Goal: Transaction & Acquisition: Purchase product/service

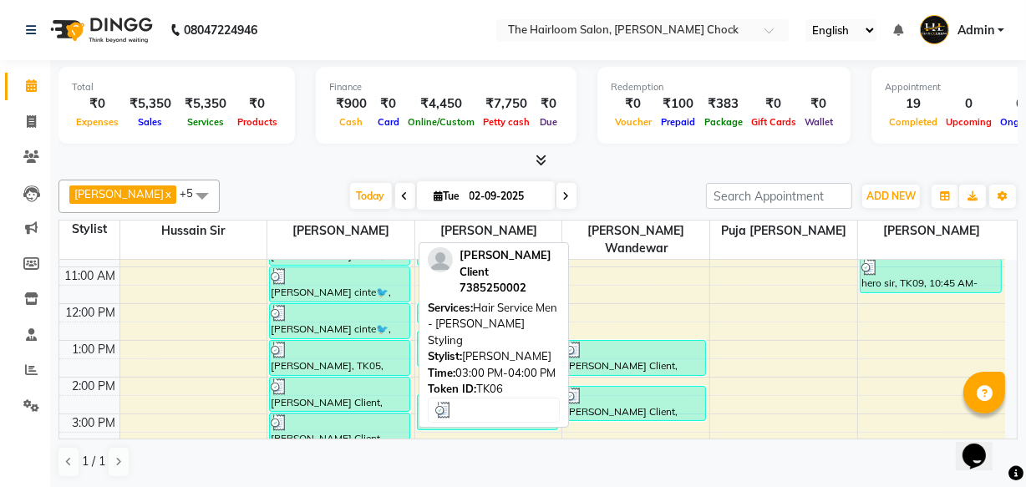
scroll to position [160, 0]
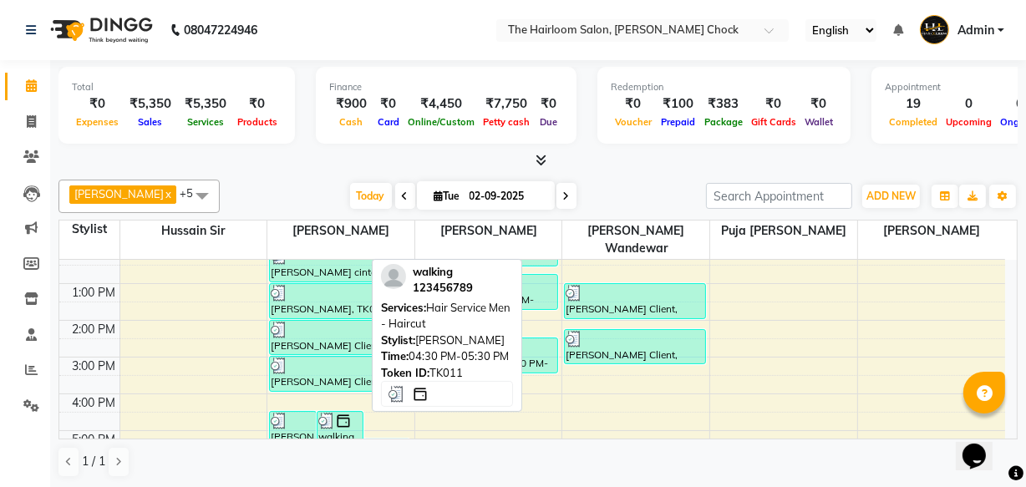
click at [343, 416] on div "walking, TK11, 04:30 PM-05:30 PM, Hair Service Men - Haircut" at bounding box center [340, 429] width 45 height 34
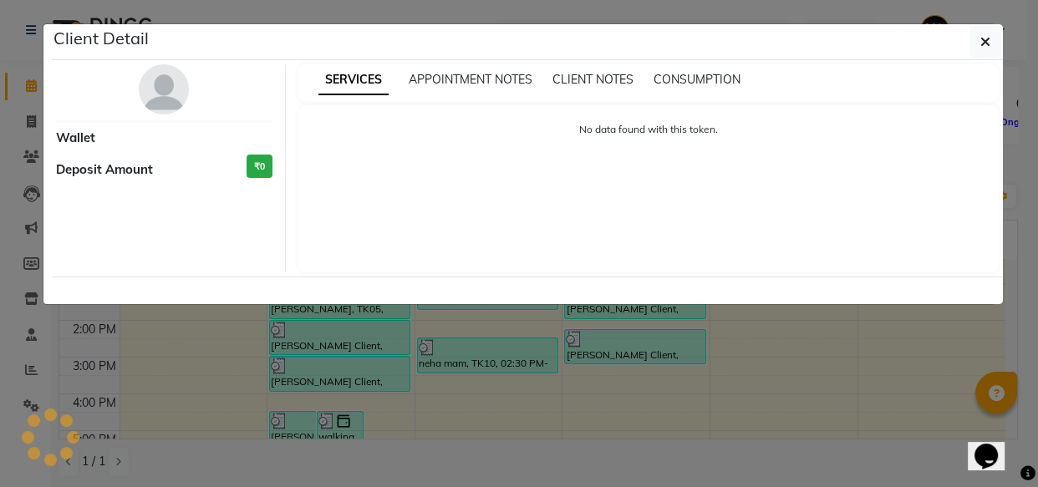
select select "3"
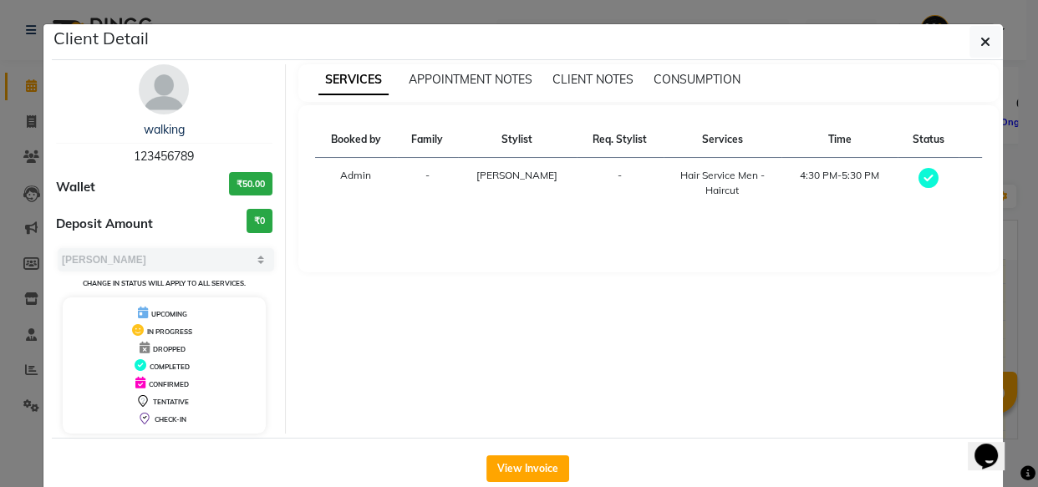
click at [514, 482] on div "View Invoice" at bounding box center [527, 468] width 951 height 61
click at [510, 467] on button "View Invoice" at bounding box center [527, 468] width 83 height 27
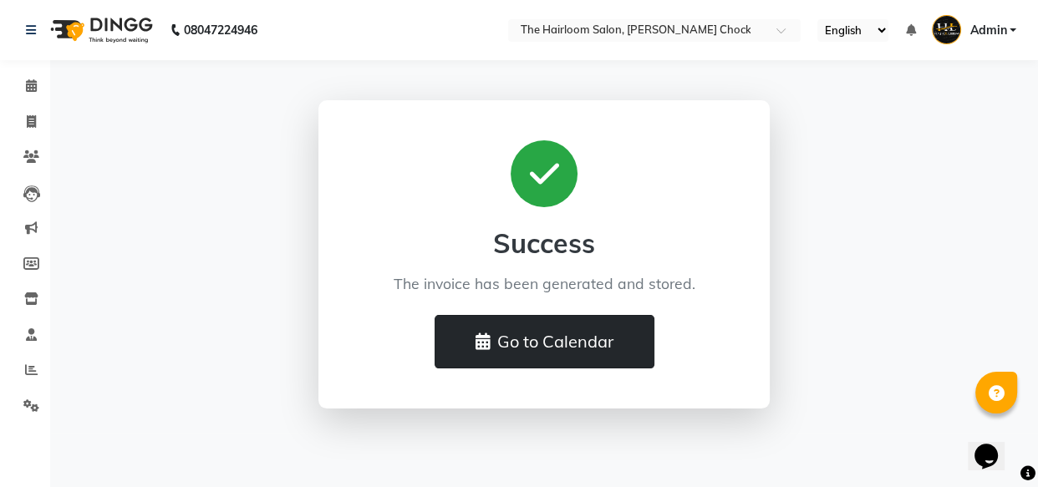
click at [533, 340] on button "Go to Calendar" at bounding box center [545, 341] width 220 height 53
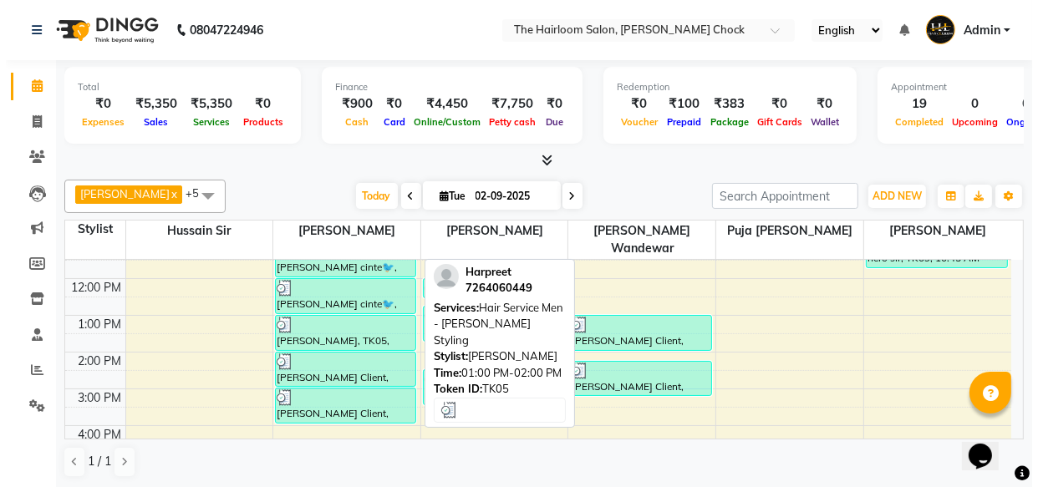
scroll to position [151, 0]
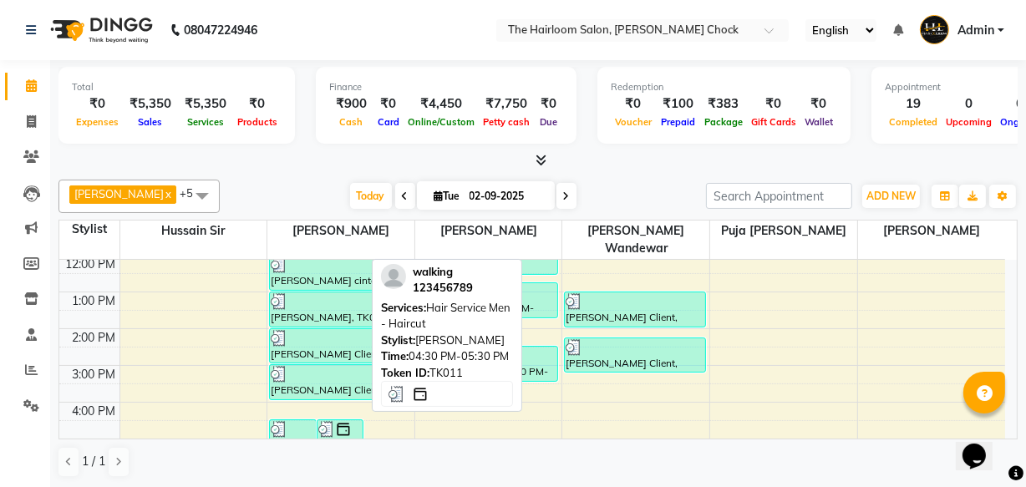
click at [336, 420] on div "walking, TK11, 04:30 PM-05:30 PM, Hair Service Men - Haircut" at bounding box center [340, 437] width 45 height 34
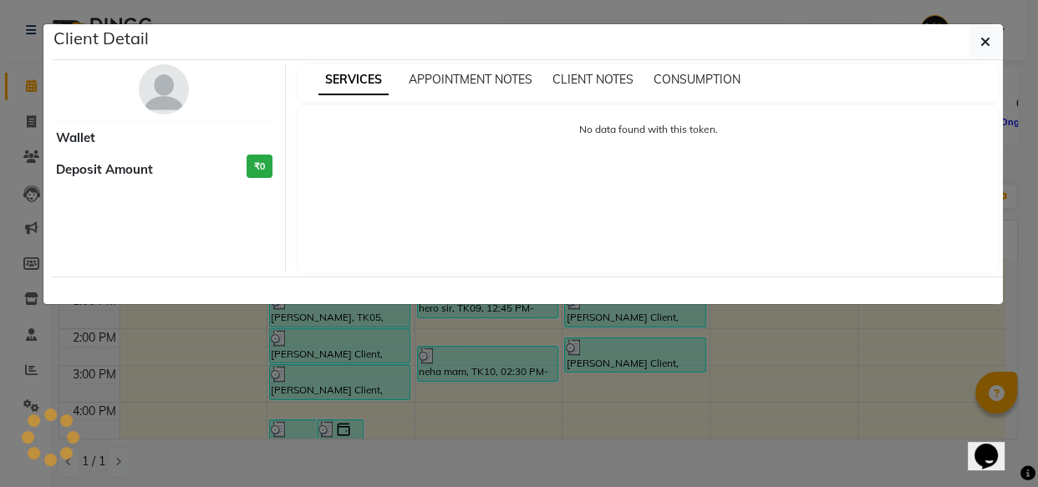
select select "3"
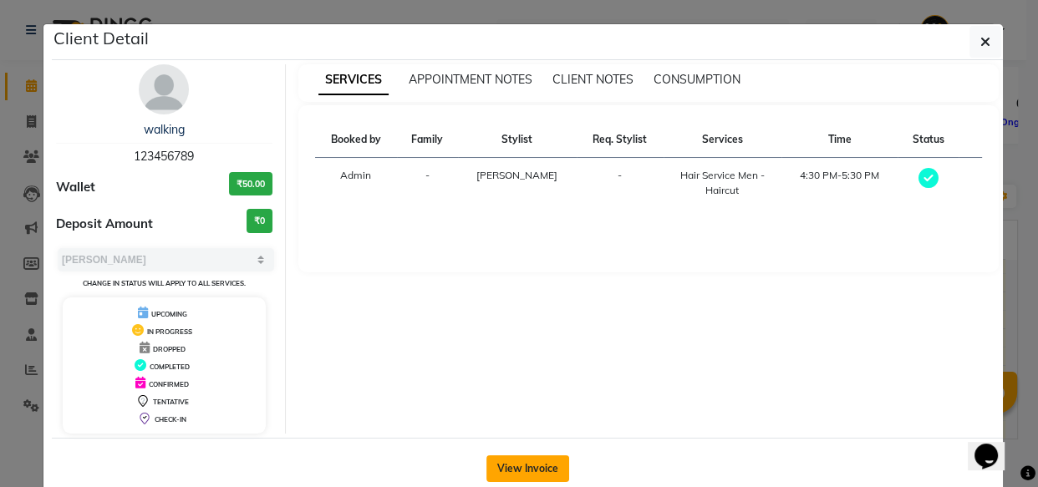
click at [543, 456] on button "View Invoice" at bounding box center [527, 468] width 83 height 27
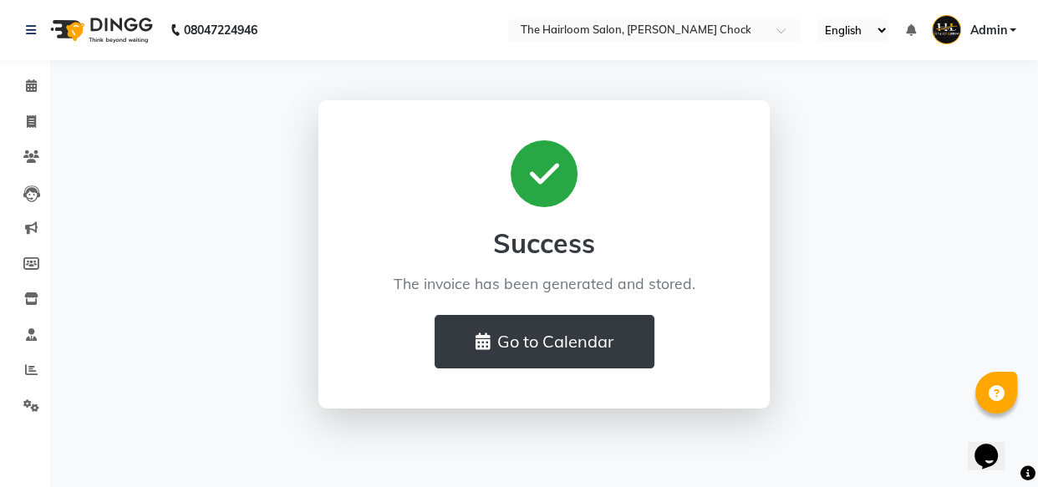
click at [1003, 25] on span "Admin" at bounding box center [987, 31] width 37 height 18
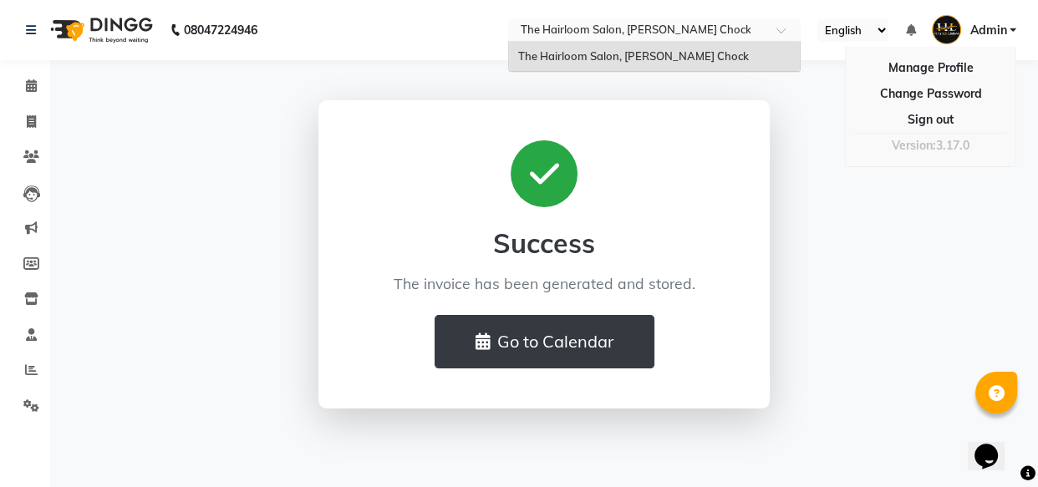
click at [771, 33] on div at bounding box center [654, 31] width 293 height 17
click at [770, 34] on div at bounding box center [654, 31] width 293 height 17
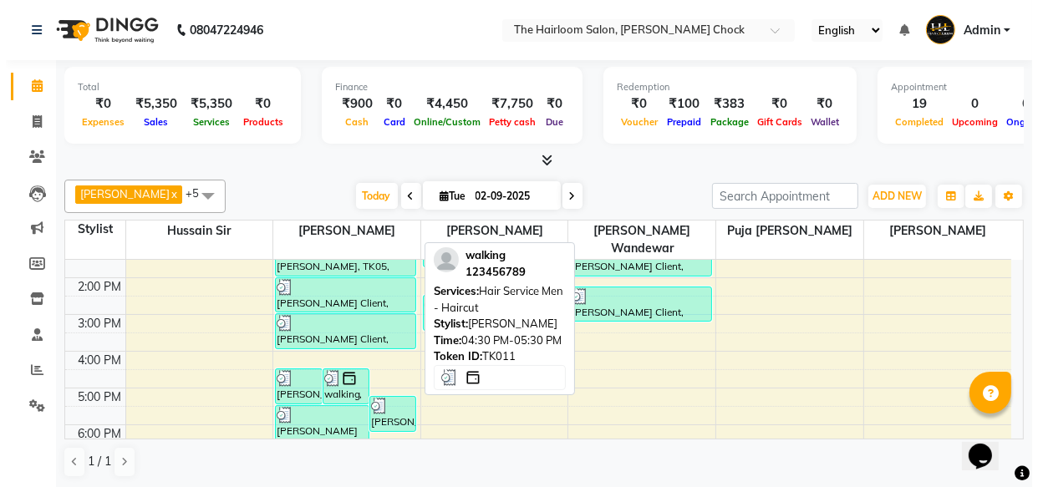
scroll to position [227, 0]
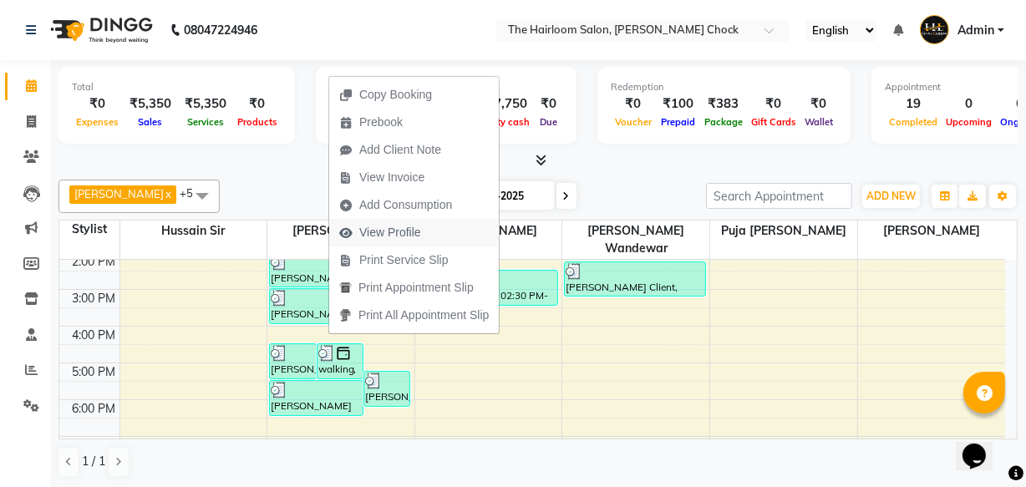
click at [376, 236] on span "View Profile" at bounding box center [390, 233] width 62 height 18
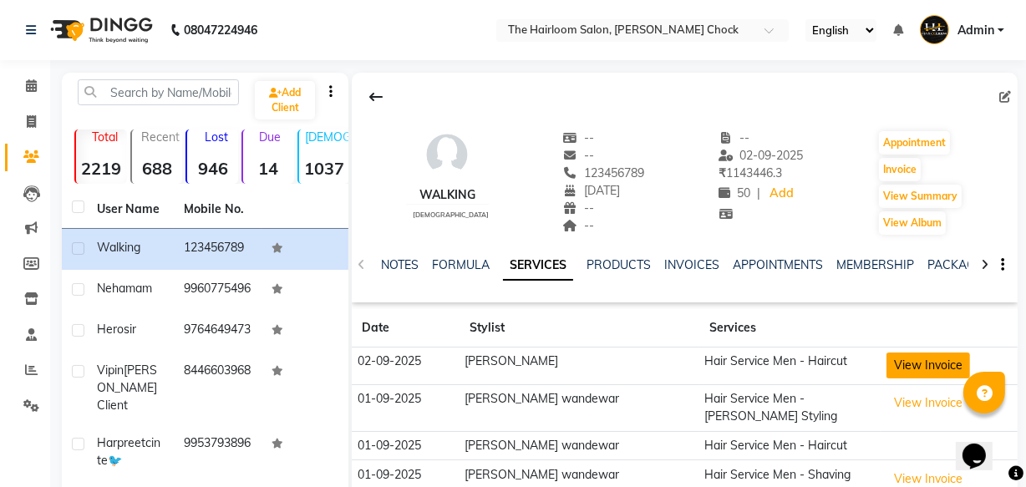
click at [898, 369] on button "View Invoice" at bounding box center [929, 366] width 84 height 26
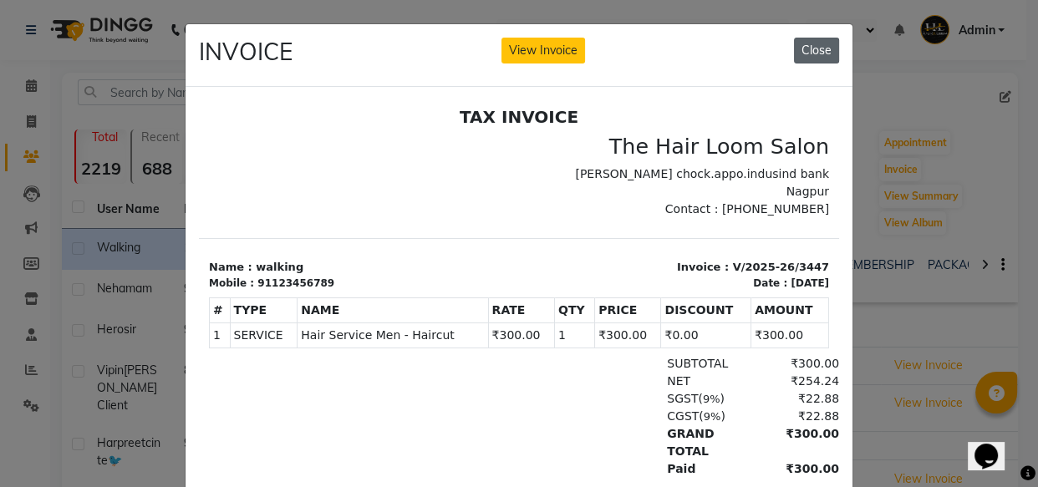
click at [827, 48] on button "Close" at bounding box center [816, 51] width 45 height 26
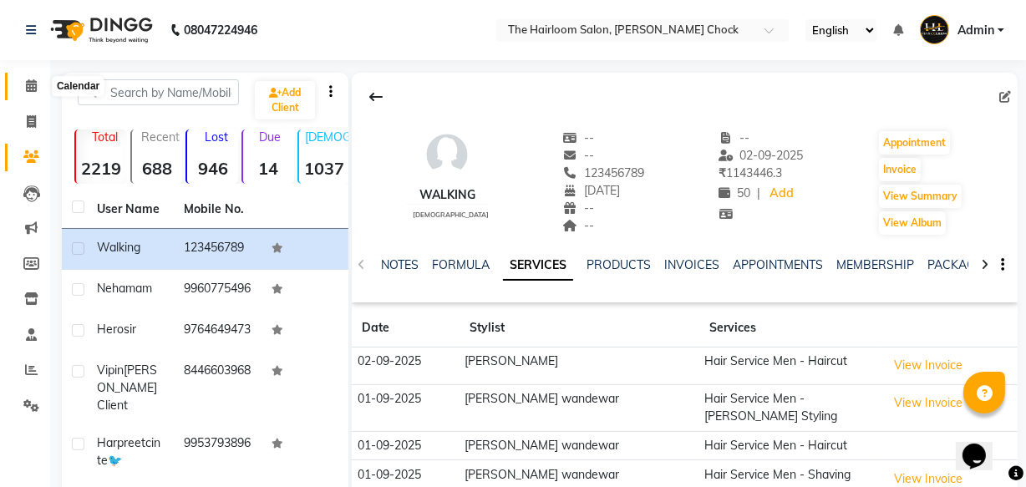
click at [23, 87] on span at bounding box center [31, 86] width 29 height 19
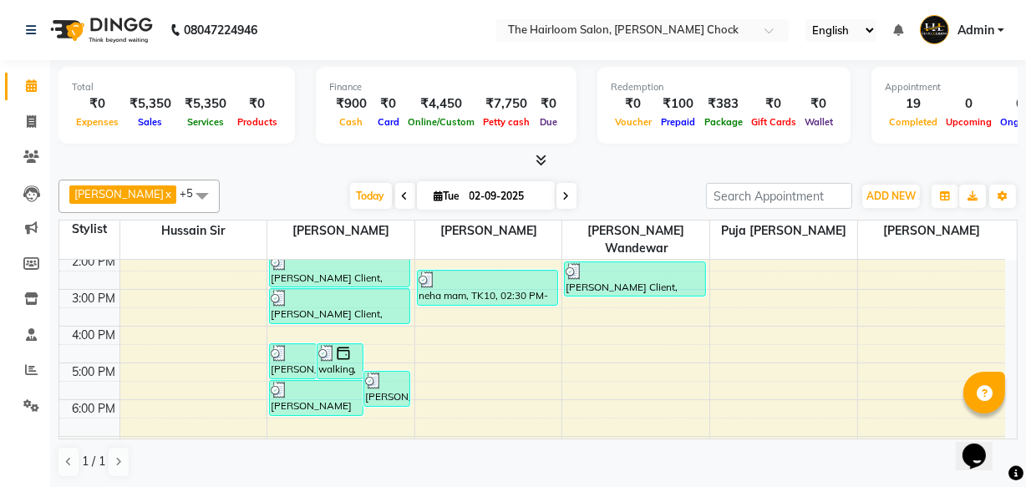
scroll to position [303, 0]
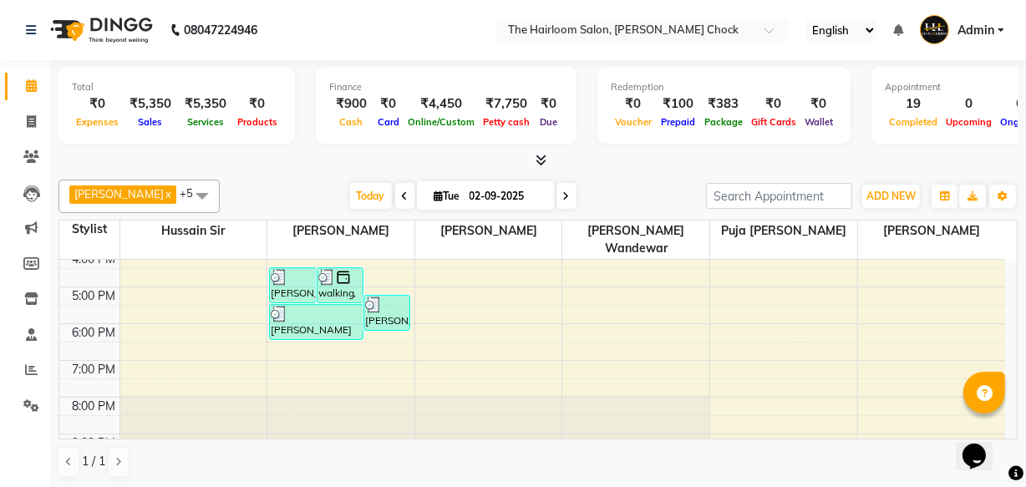
click at [342, 329] on div "8:00 AM 9:00 AM 10:00 AM 11:00 AM 12:00 PM 1:00 PM 2:00 PM 3:00 PM 4:00 PM 5:00…" at bounding box center [532, 251] width 946 height 588
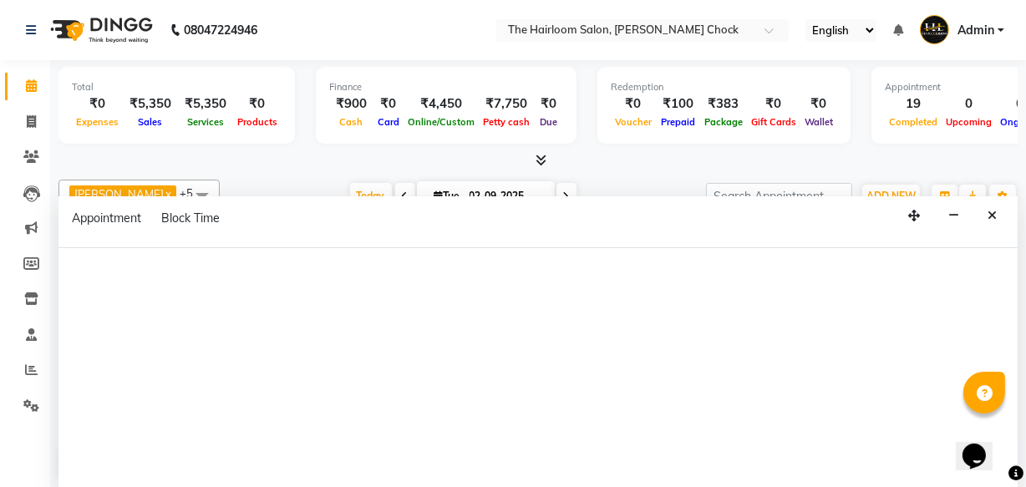
select select "41756"
select select "tentative"
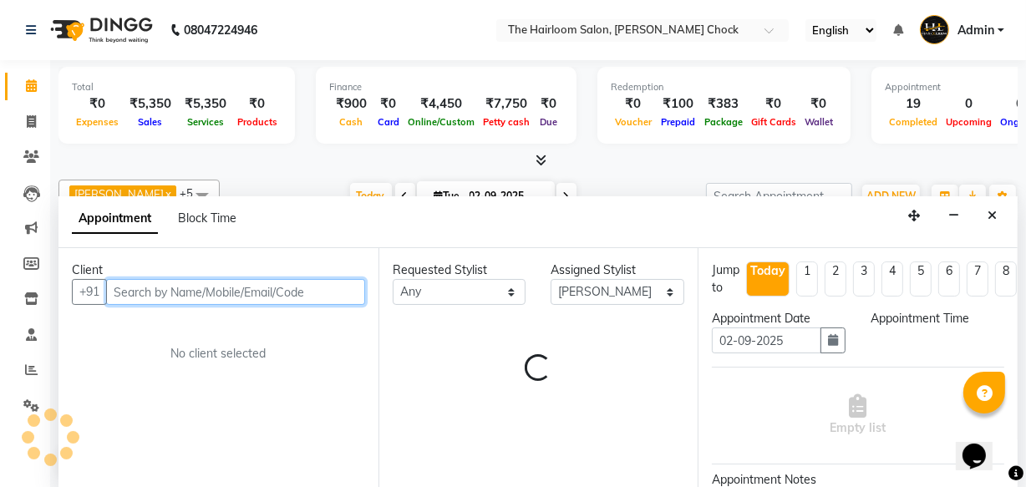
click at [284, 285] on input "text" at bounding box center [235, 292] width 259 height 26
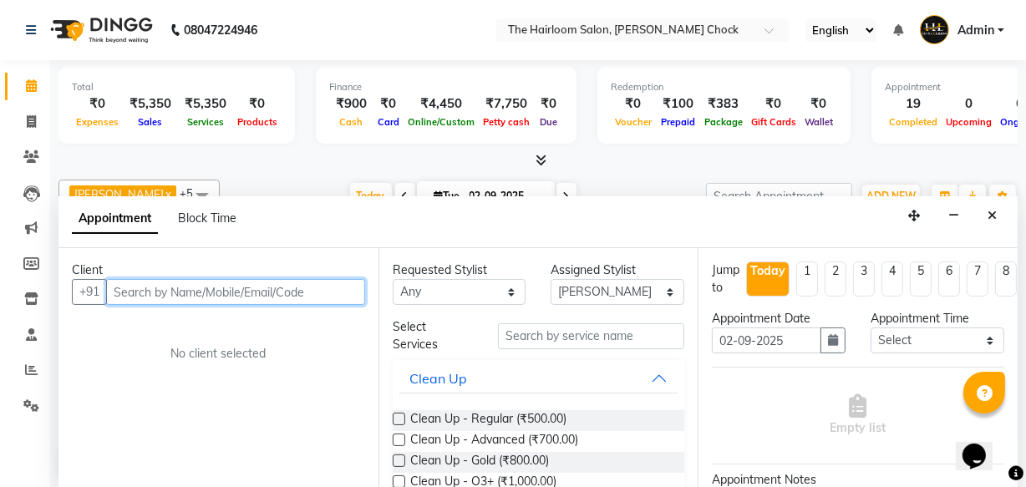
scroll to position [0, 0]
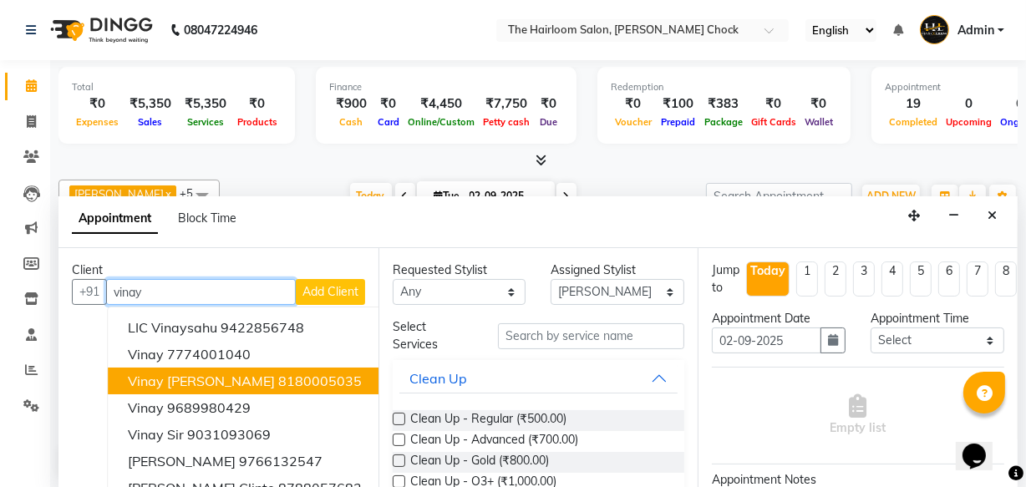
click at [179, 374] on span "Vinay T G Kriplani" at bounding box center [201, 381] width 147 height 17
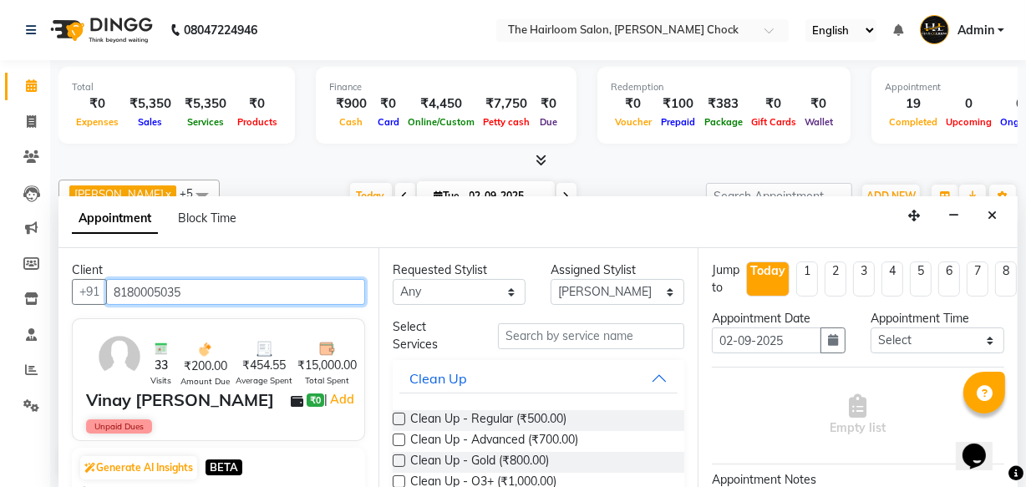
type input "8180005035"
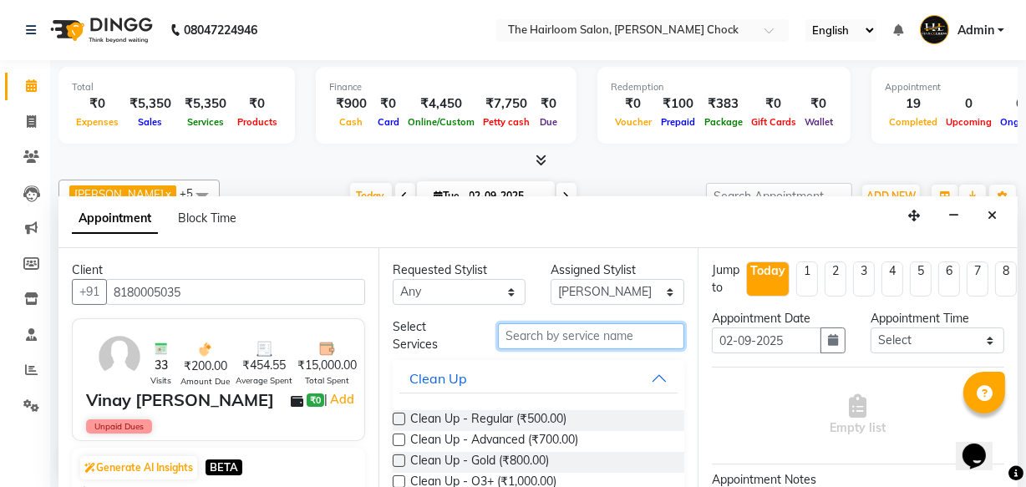
click at [569, 333] on input "text" at bounding box center [591, 336] width 186 height 26
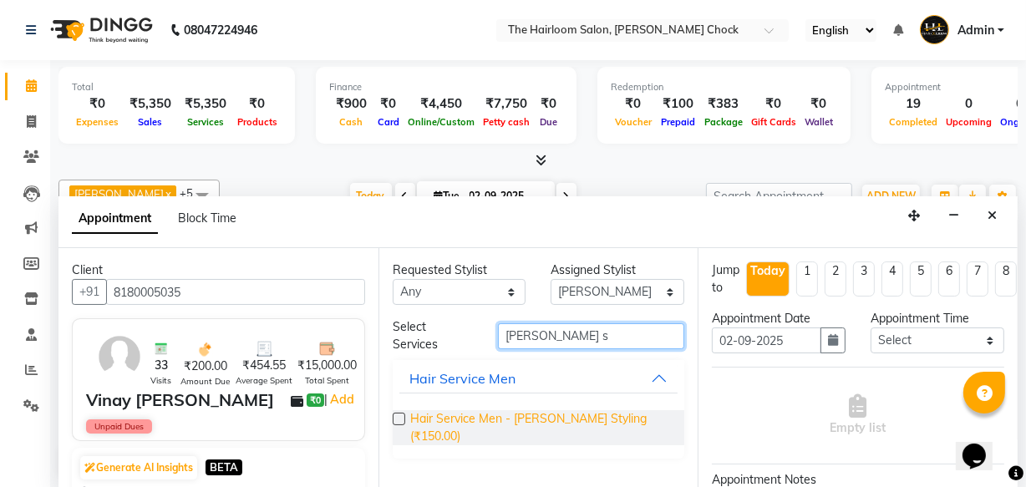
type input "beard s"
click at [519, 416] on span "Hair Service Men - Beard Styling (₹150.00)" at bounding box center [541, 427] width 262 height 35
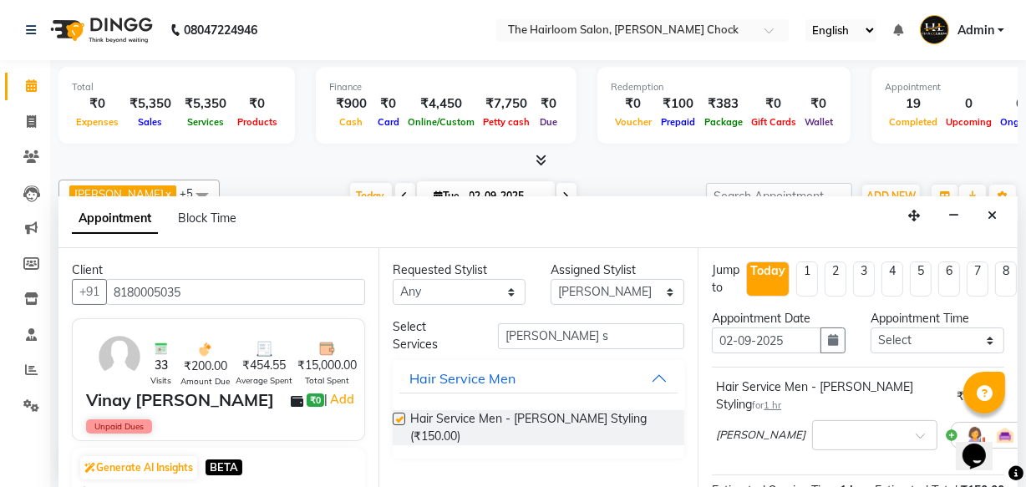
checkbox input "false"
click at [576, 331] on input "beard s" at bounding box center [591, 336] width 186 height 26
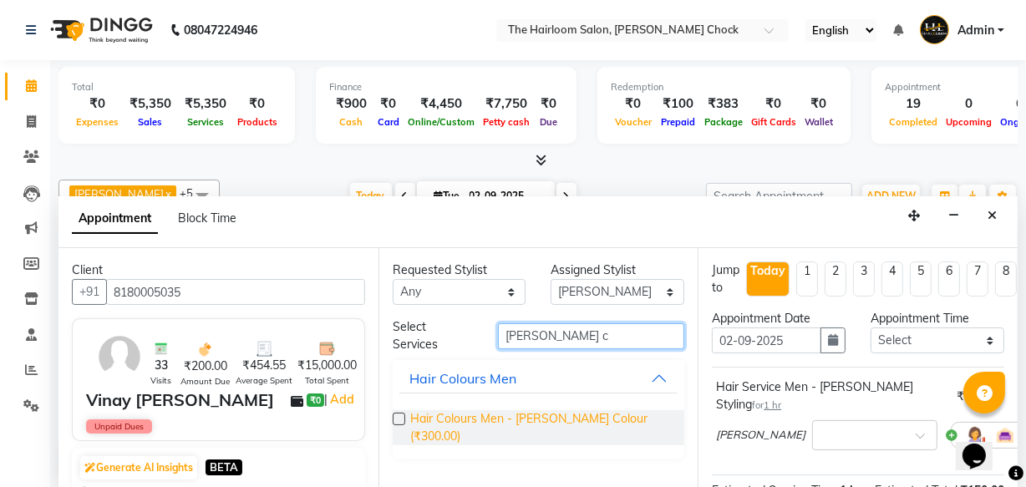
type input "beard c"
click at [541, 417] on span "Hair Colours Men - Beard Colour (₹300.00)" at bounding box center [541, 427] width 262 height 35
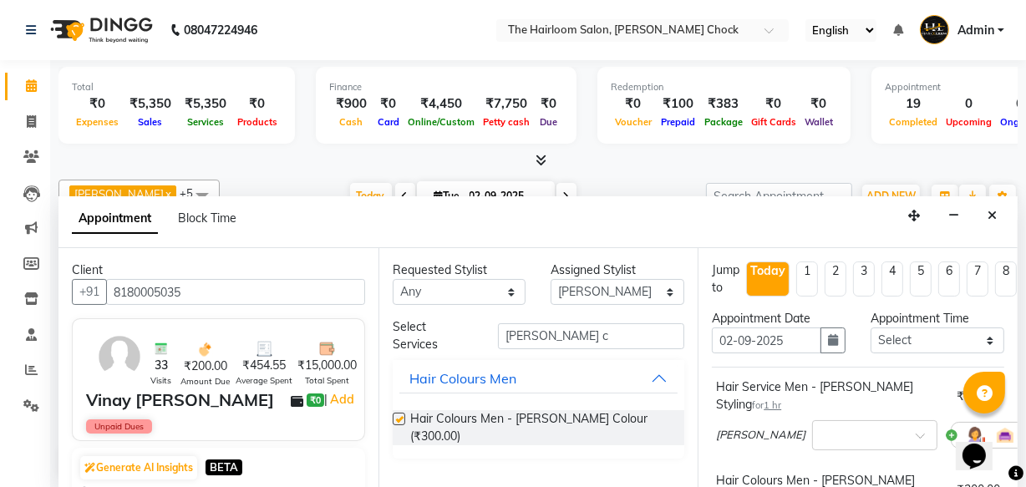
checkbox input "false"
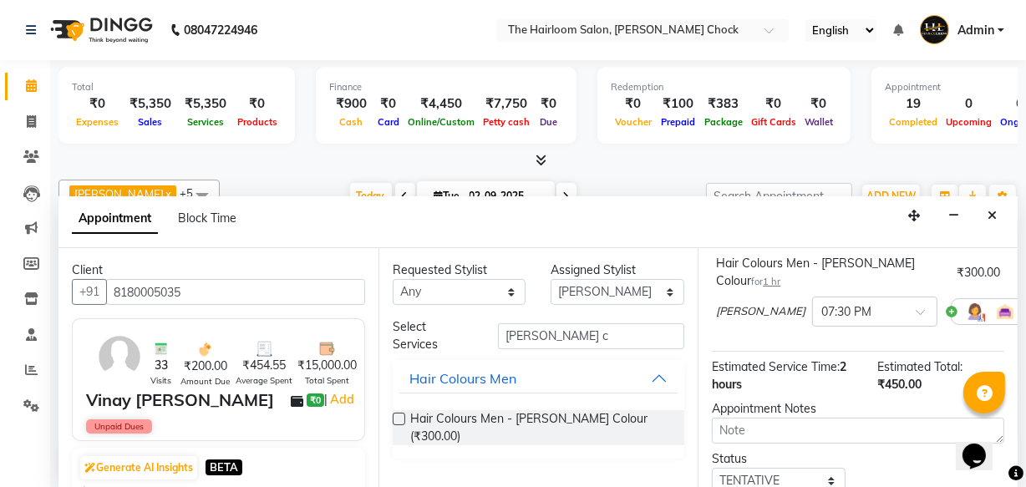
scroll to position [323, 0]
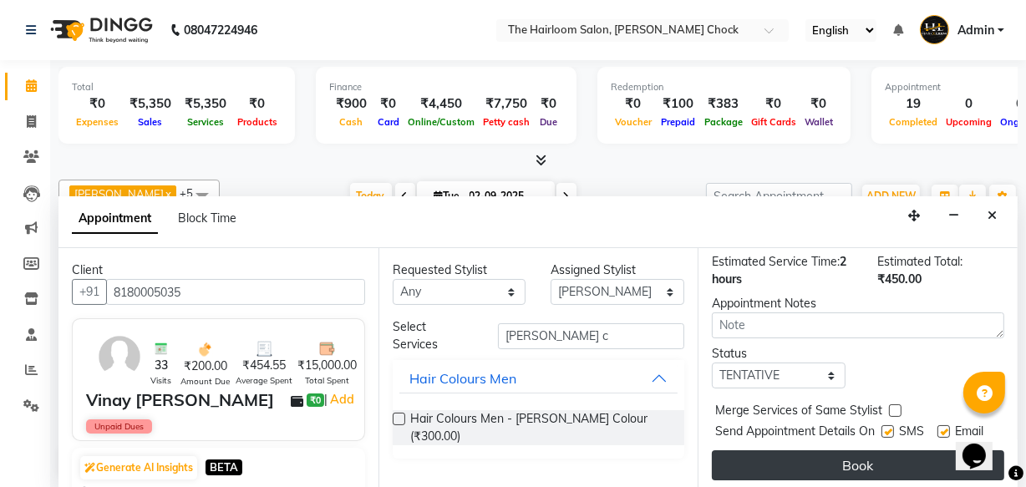
click at [879, 456] on button "Book" at bounding box center [858, 465] width 293 height 30
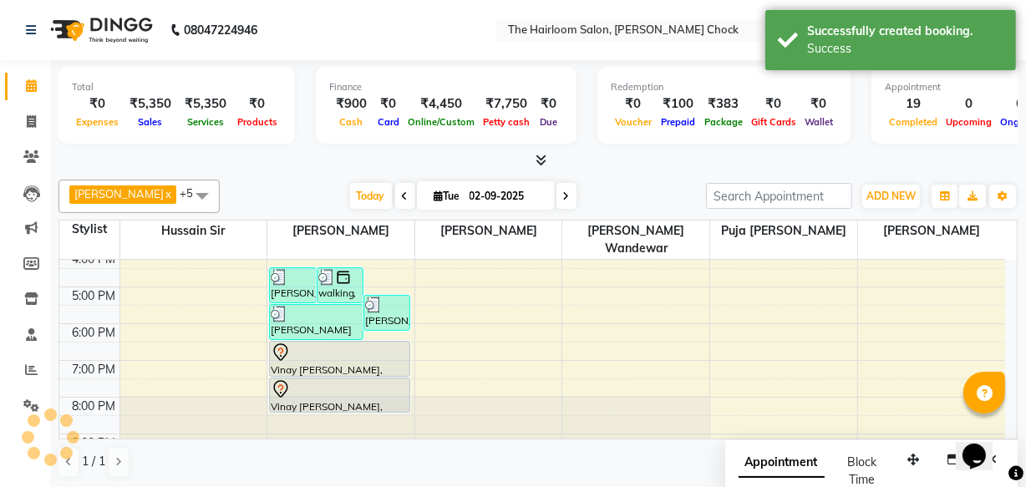
scroll to position [0, 0]
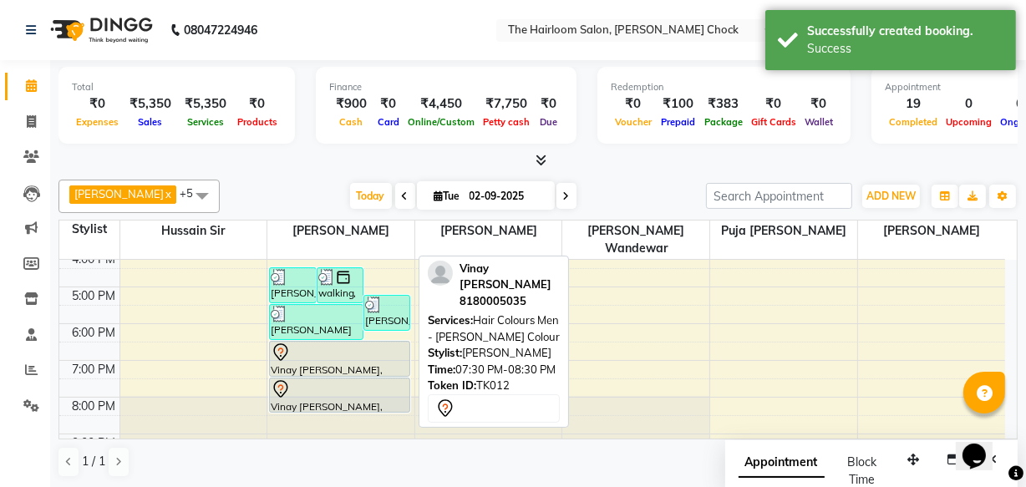
click at [354, 351] on div "Vinay T G Kriplani, TK12, 06:30 PM-07:30 PM, Hair Service Men - Beard Styling" at bounding box center [340, 359] width 140 height 34
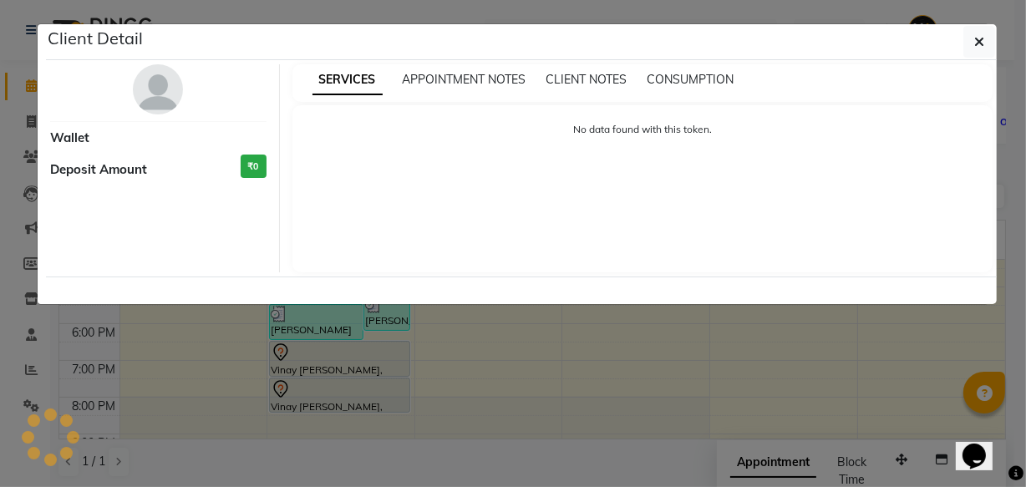
select select "7"
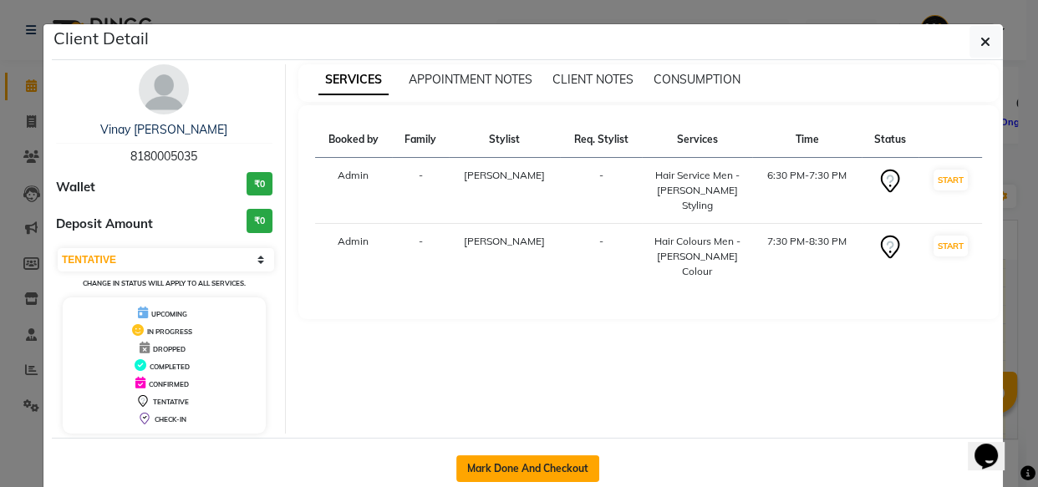
click at [580, 470] on button "Mark Done And Checkout" at bounding box center [527, 468] width 143 height 27
select select "service"
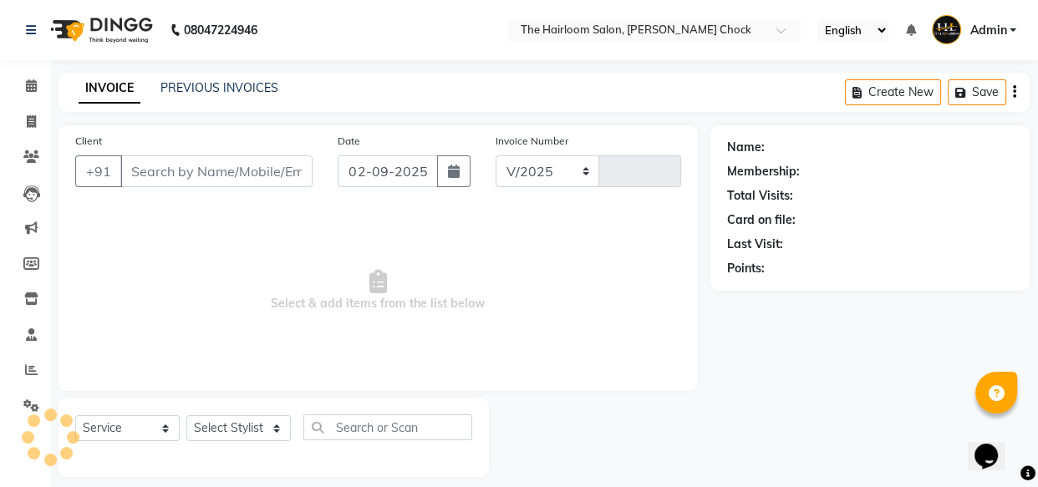
select select "5926"
type input "3448"
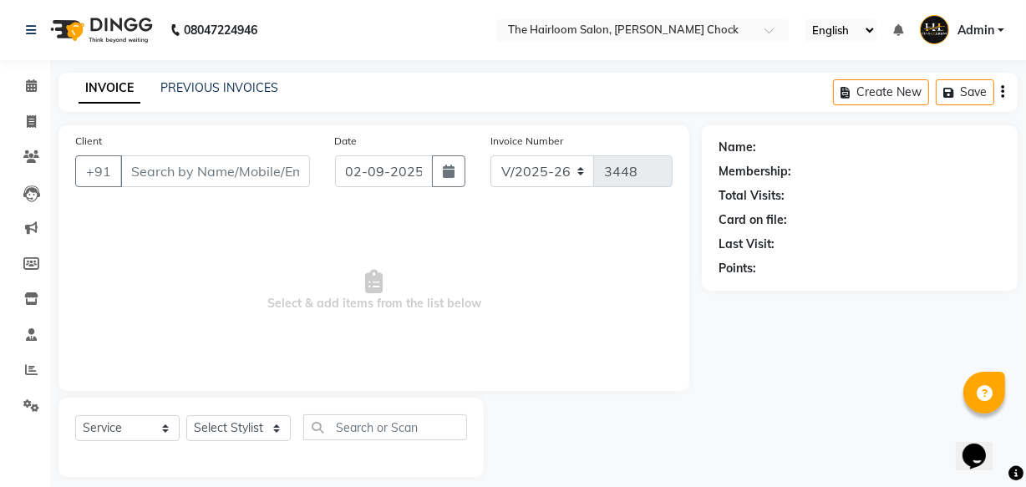
type input "8180005035"
select select "41756"
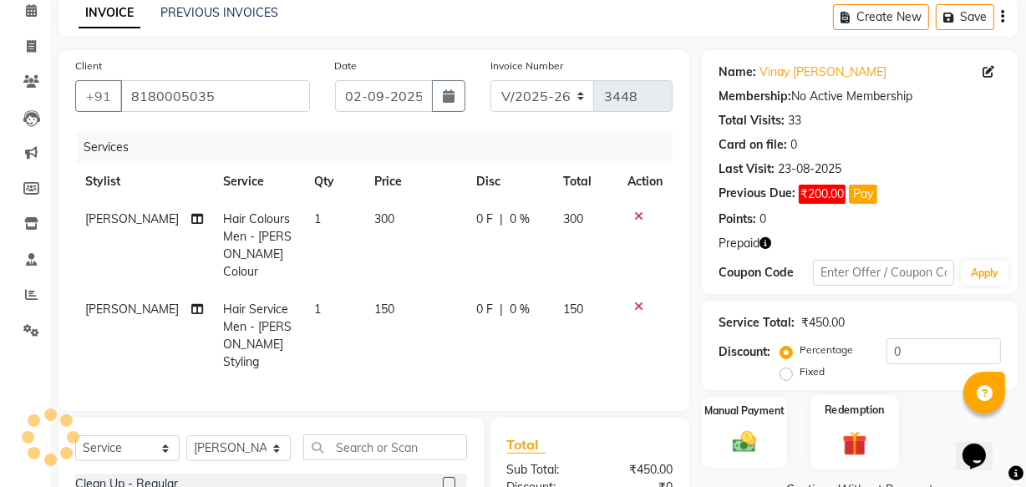
click at [849, 443] on img at bounding box center [855, 443] width 40 height 31
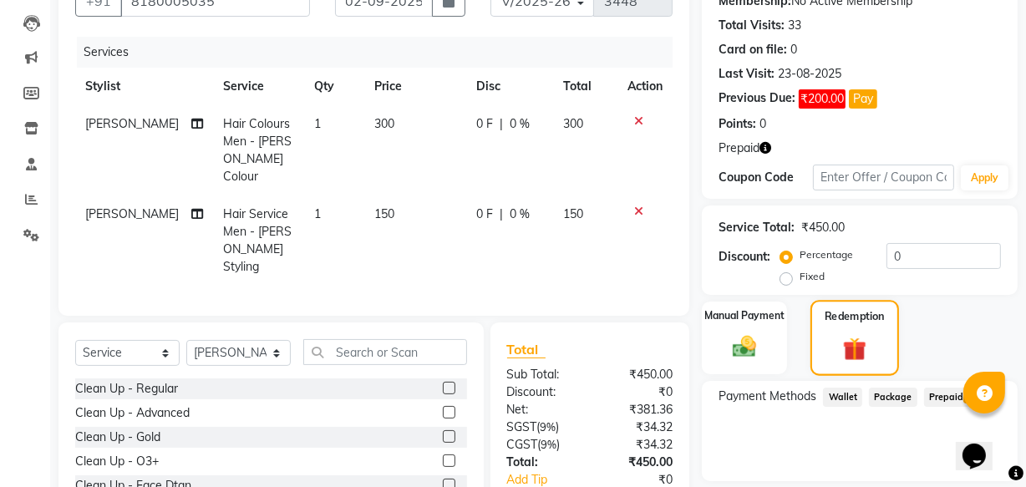
scroll to position [254, 0]
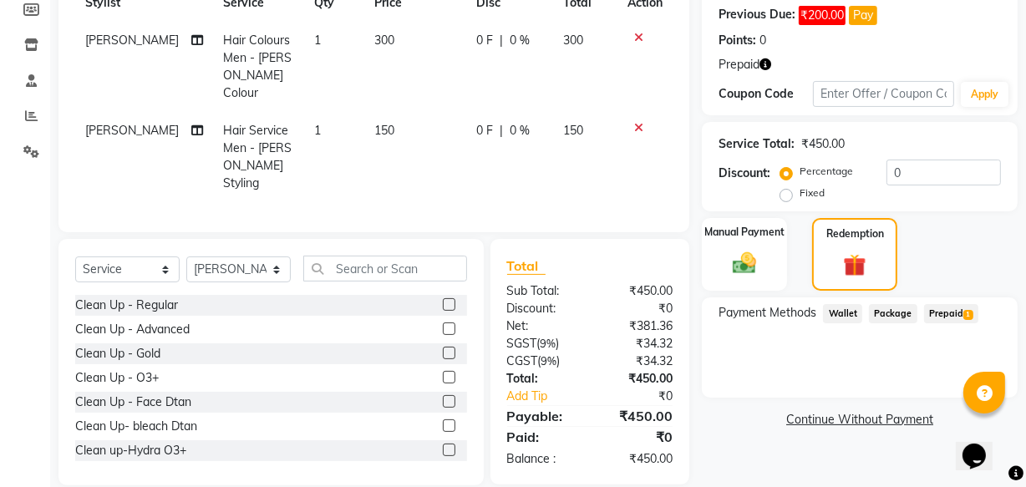
click at [939, 305] on span "Prepaid 1" at bounding box center [951, 313] width 54 height 19
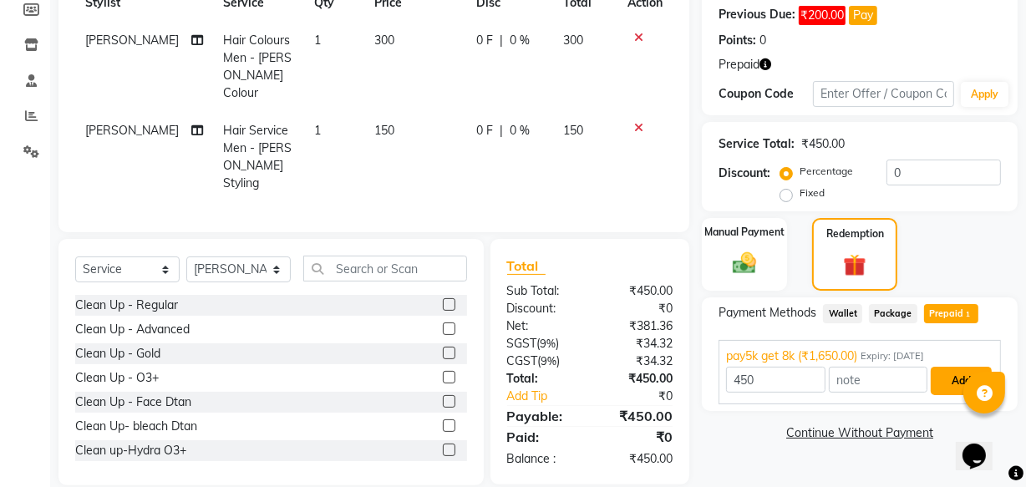
click at [948, 384] on button "Add" at bounding box center [961, 381] width 61 height 28
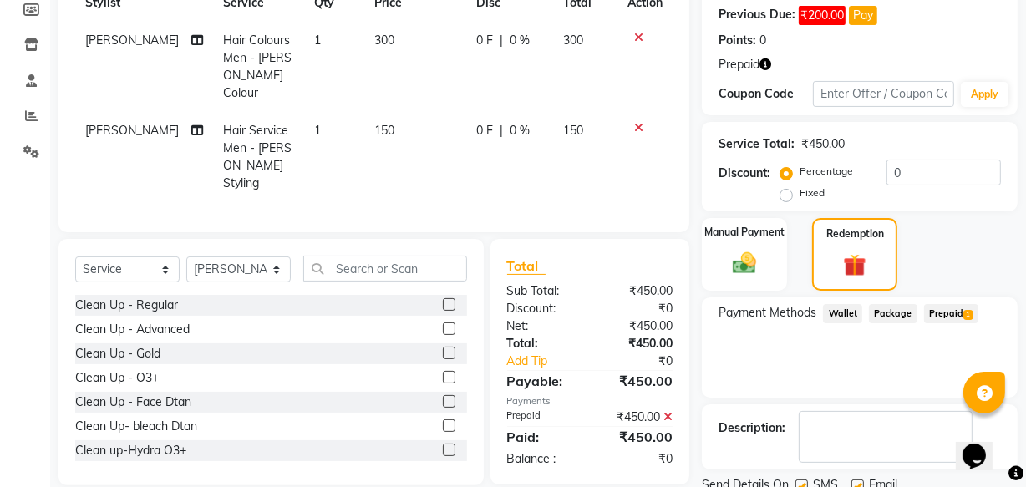
scroll to position [318, 0]
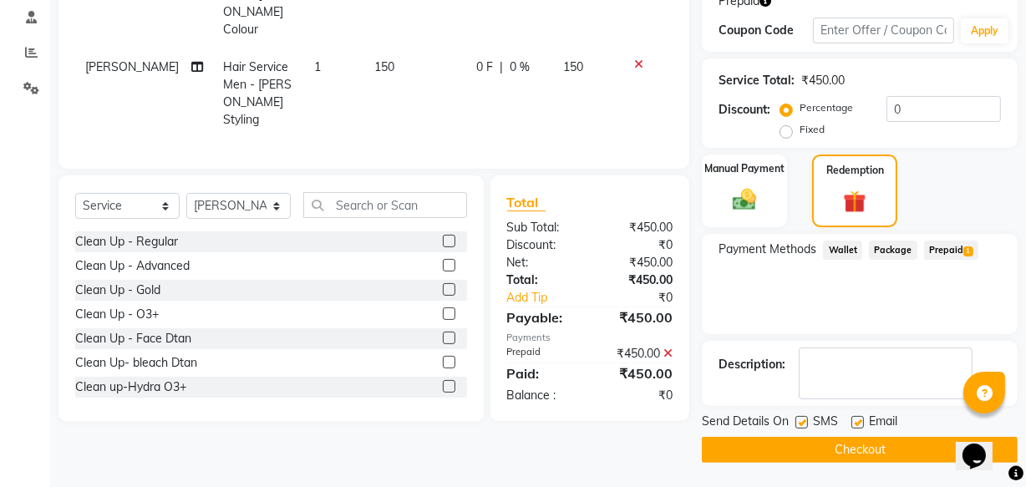
click at [827, 445] on button "Checkout" at bounding box center [860, 450] width 316 height 26
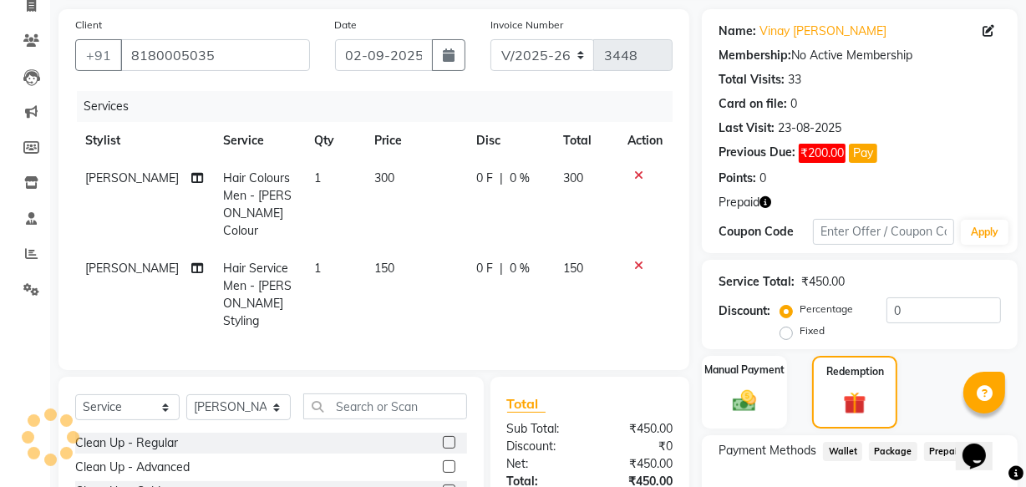
scroll to position [0, 0]
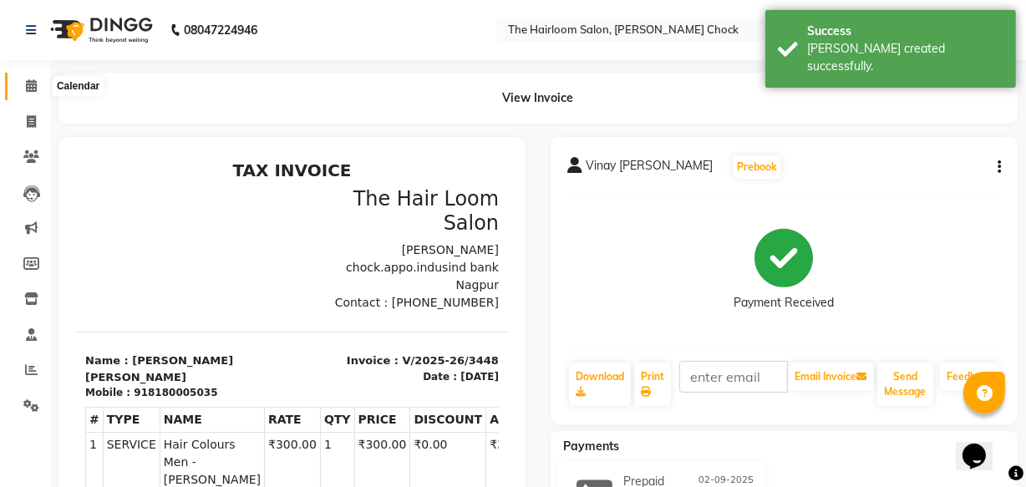
drag, startPoint x: 33, startPoint y: 84, endPoint x: 346, endPoint y: 2, distance: 323.1
click at [33, 84] on icon at bounding box center [31, 85] width 11 height 13
